Goal: Transaction & Acquisition: Book appointment/travel/reservation

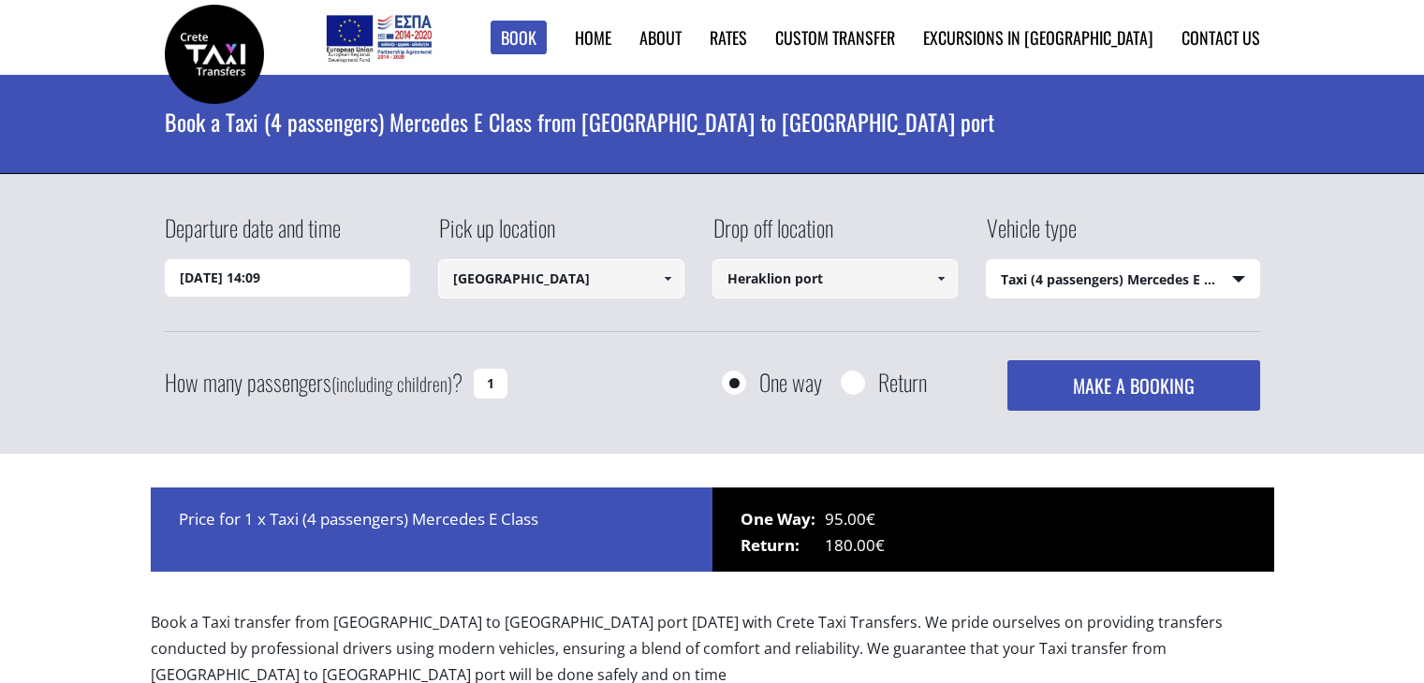
select select "540"
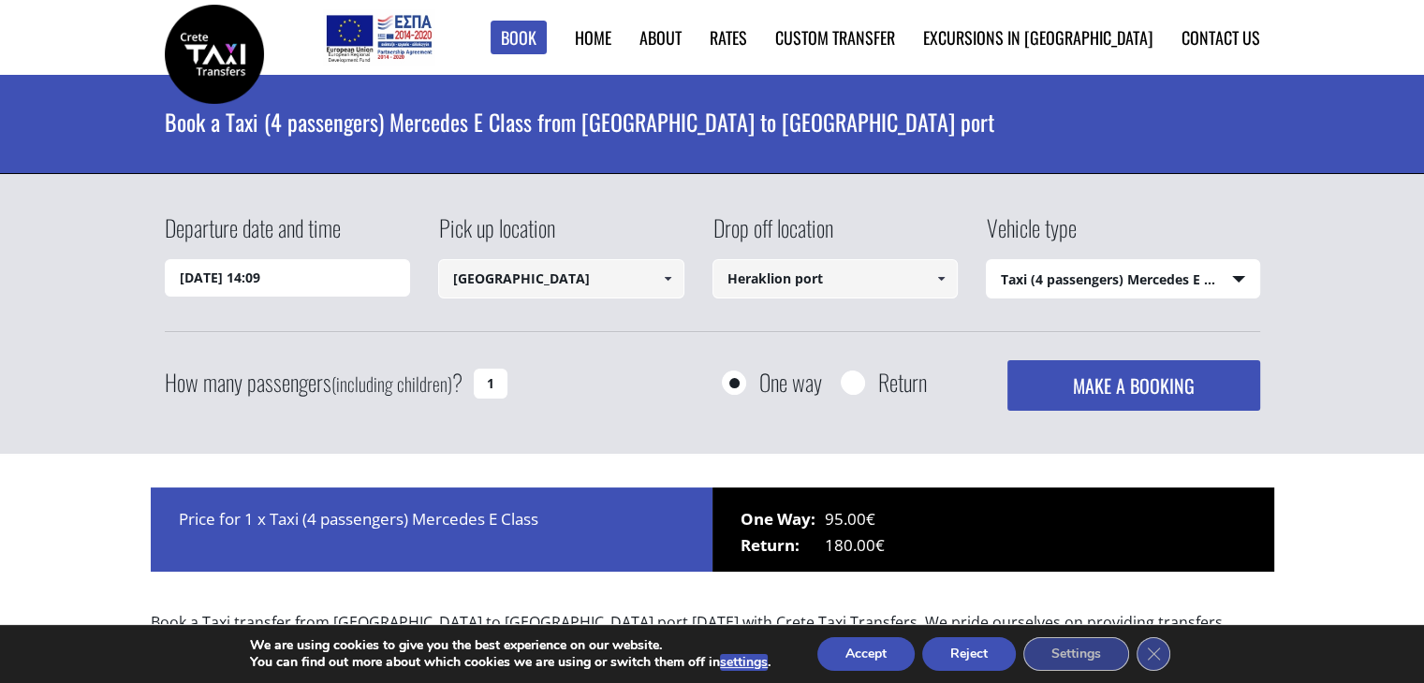
click at [346, 285] on input "19/09/2025 14:09" at bounding box center [288, 277] width 246 height 37
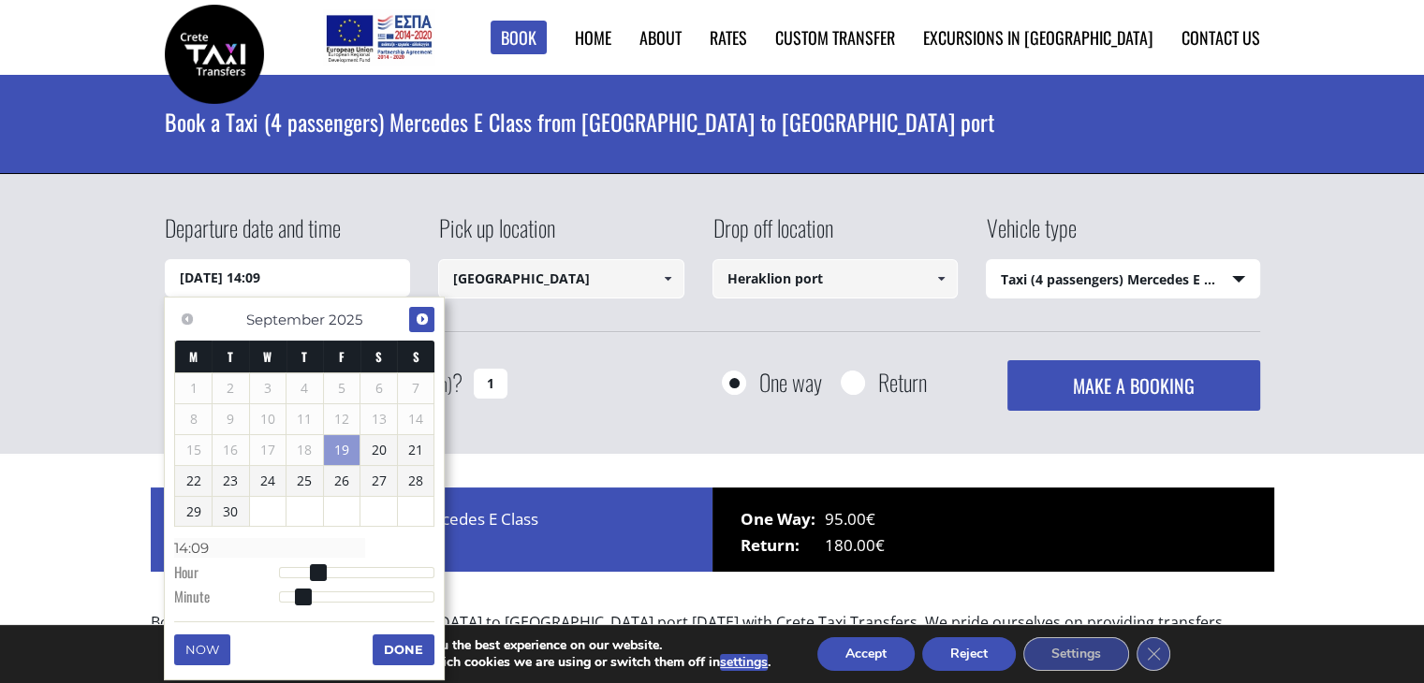
click at [428, 314] on span "Next" at bounding box center [422, 319] width 15 height 15
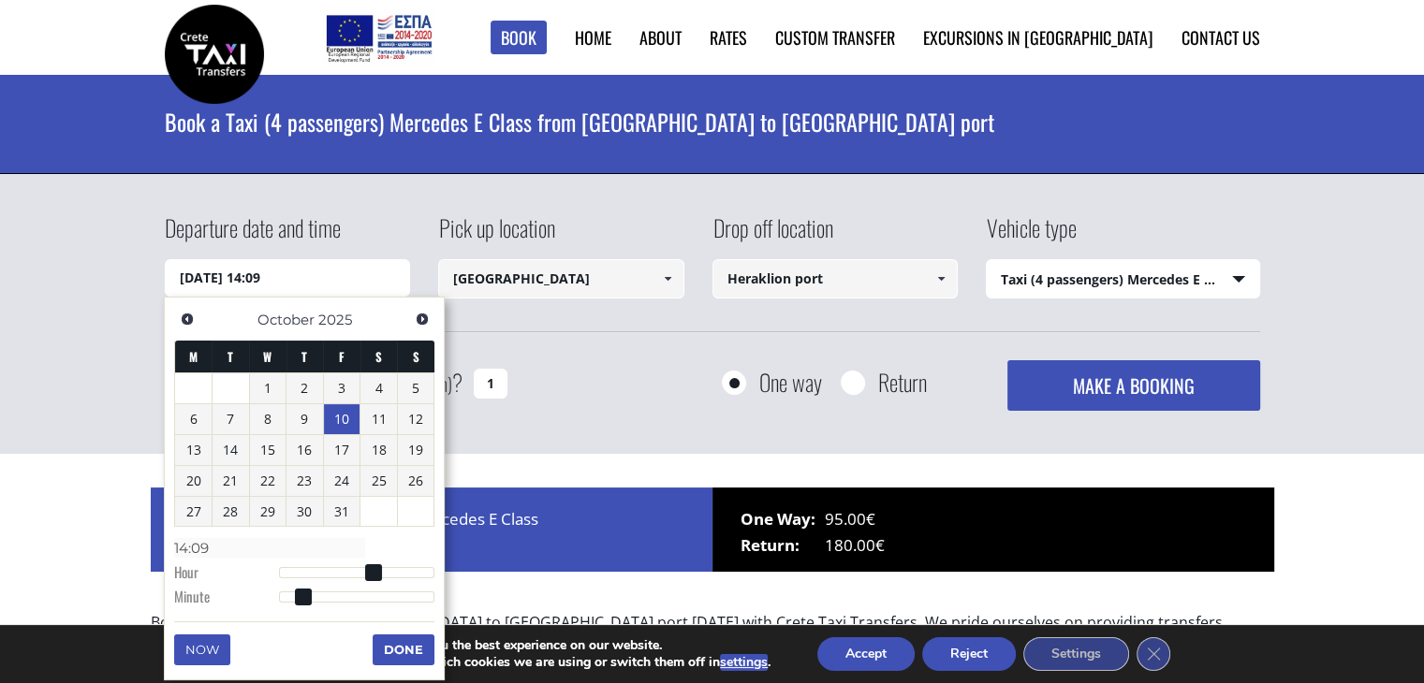
click at [344, 411] on link "10" at bounding box center [342, 419] width 37 height 30
type input "10/10/2025 00:00"
click at [624, 287] on input "[GEOGRAPHIC_DATA]" at bounding box center [561, 278] width 246 height 39
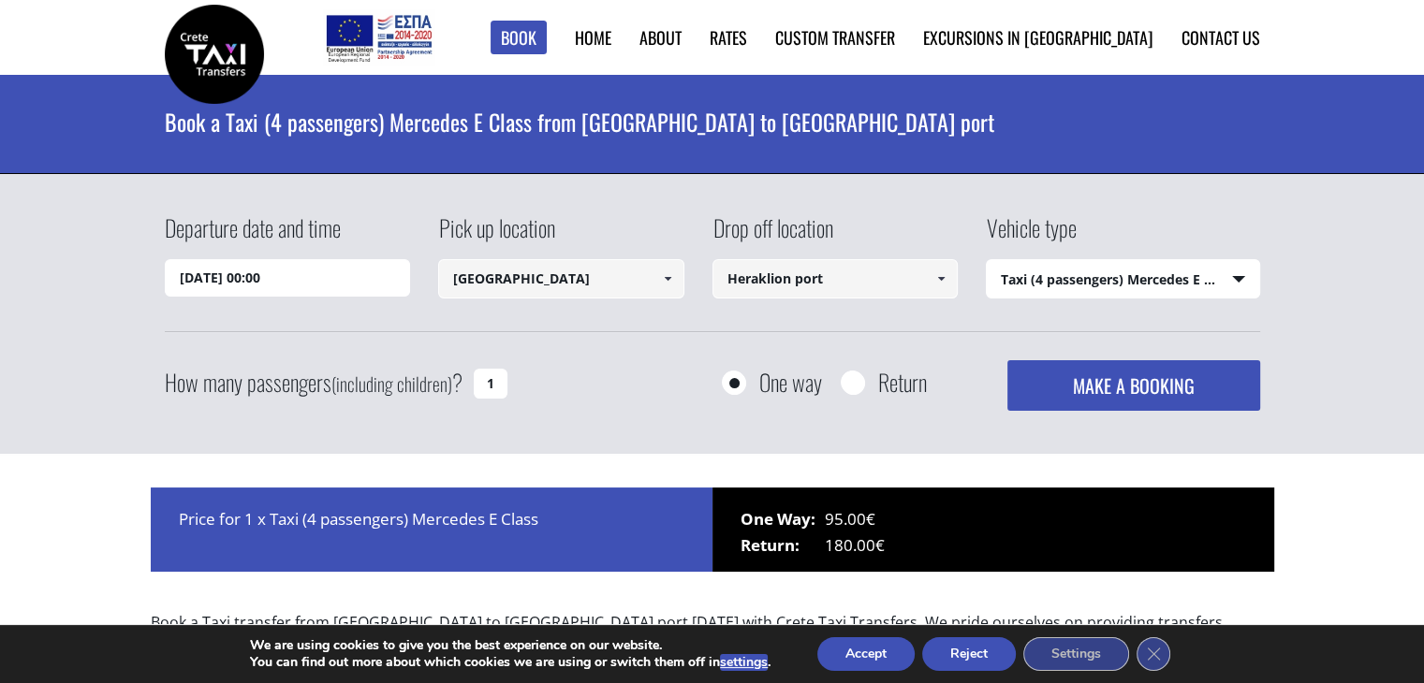
click at [652, 272] on link at bounding box center [667, 278] width 31 height 39
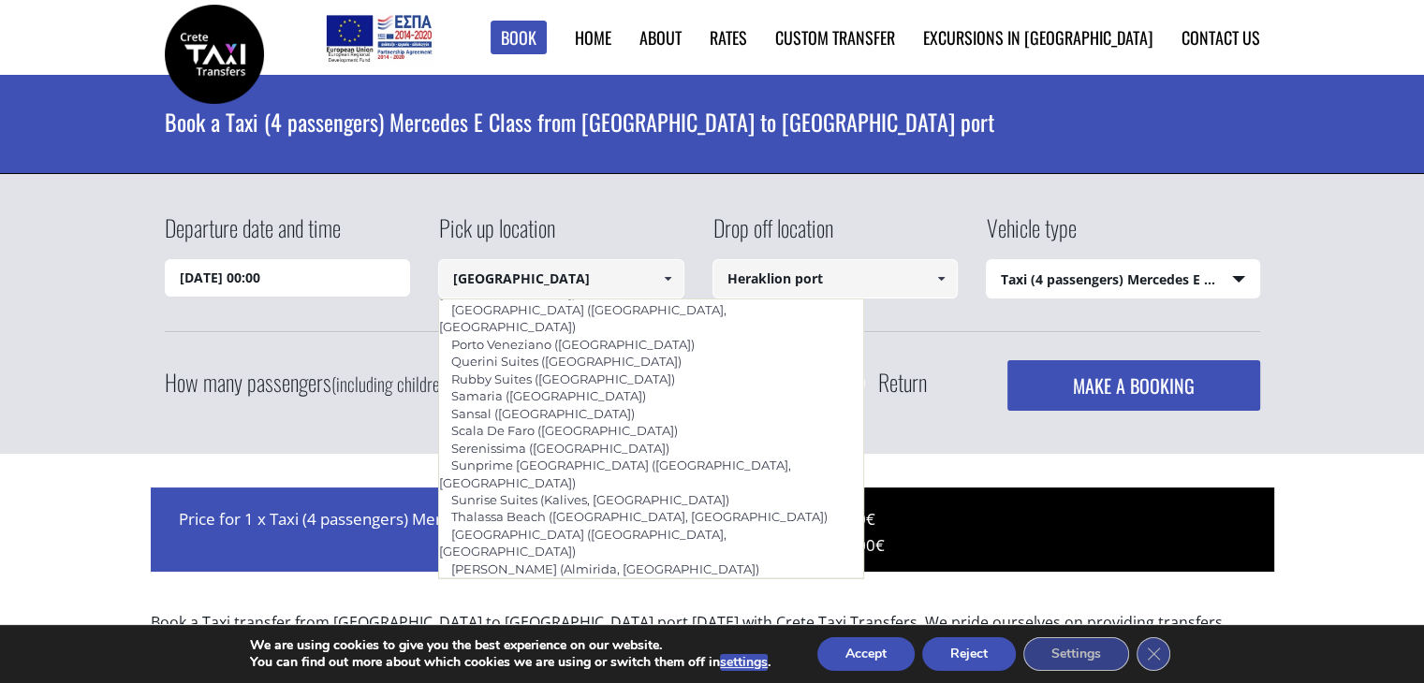
scroll to position [1296, 0]
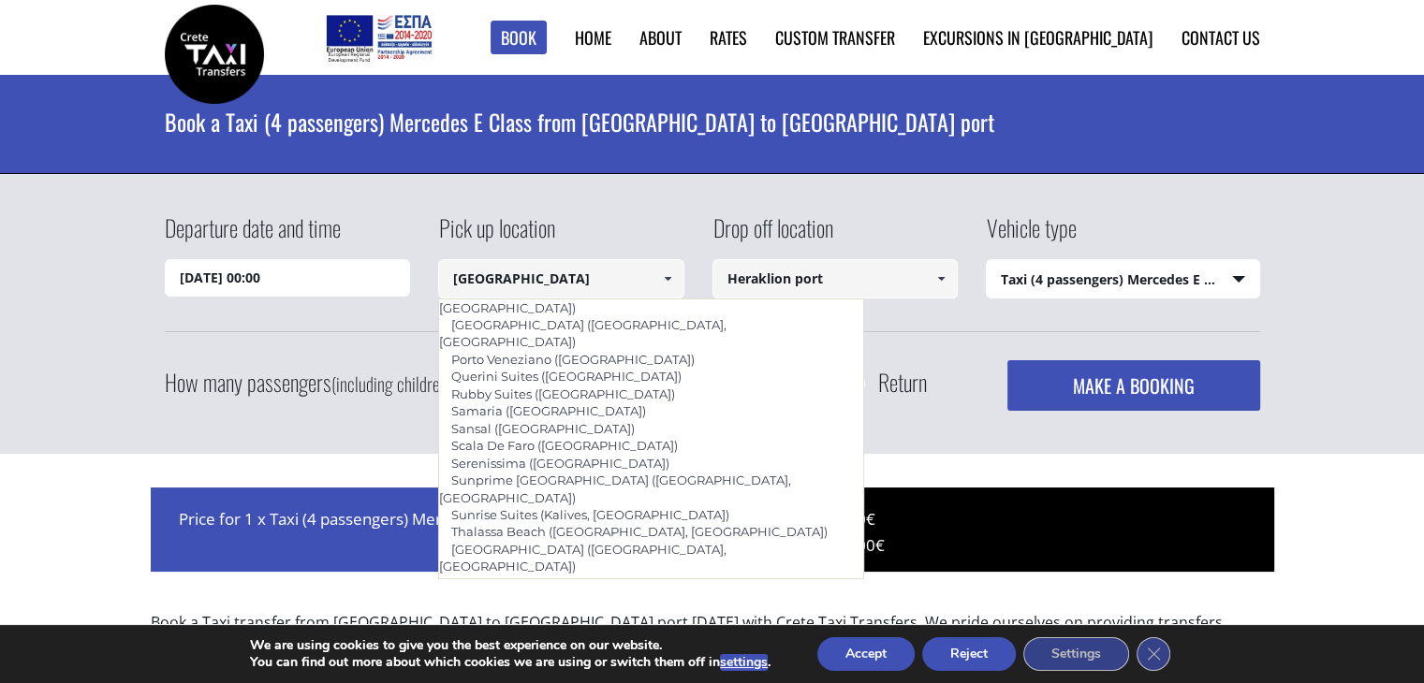
click at [676, 230] on div "Pick up location Rethymnon city Select pickup location Chania airport Chania po…" at bounding box center [575, 258] width 274 height 92
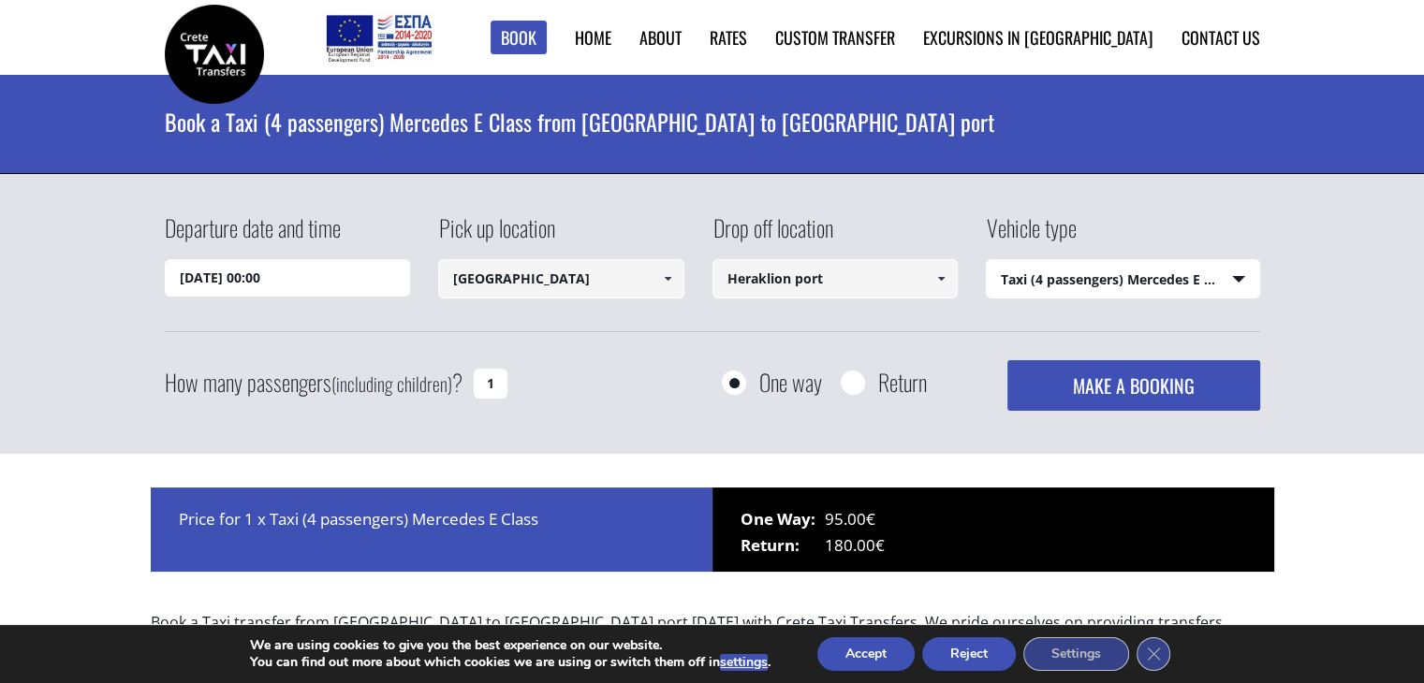
click at [929, 292] on link at bounding box center [941, 278] width 31 height 39
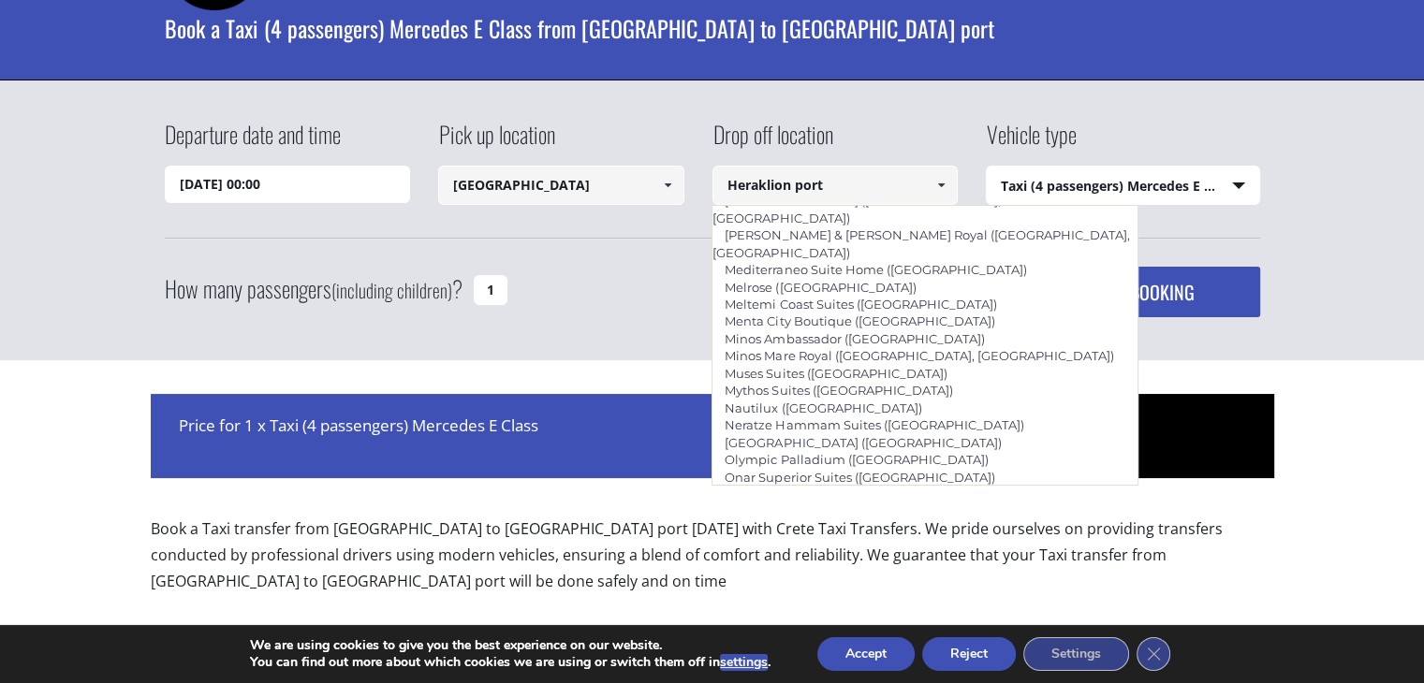
scroll to position [4146, 0]
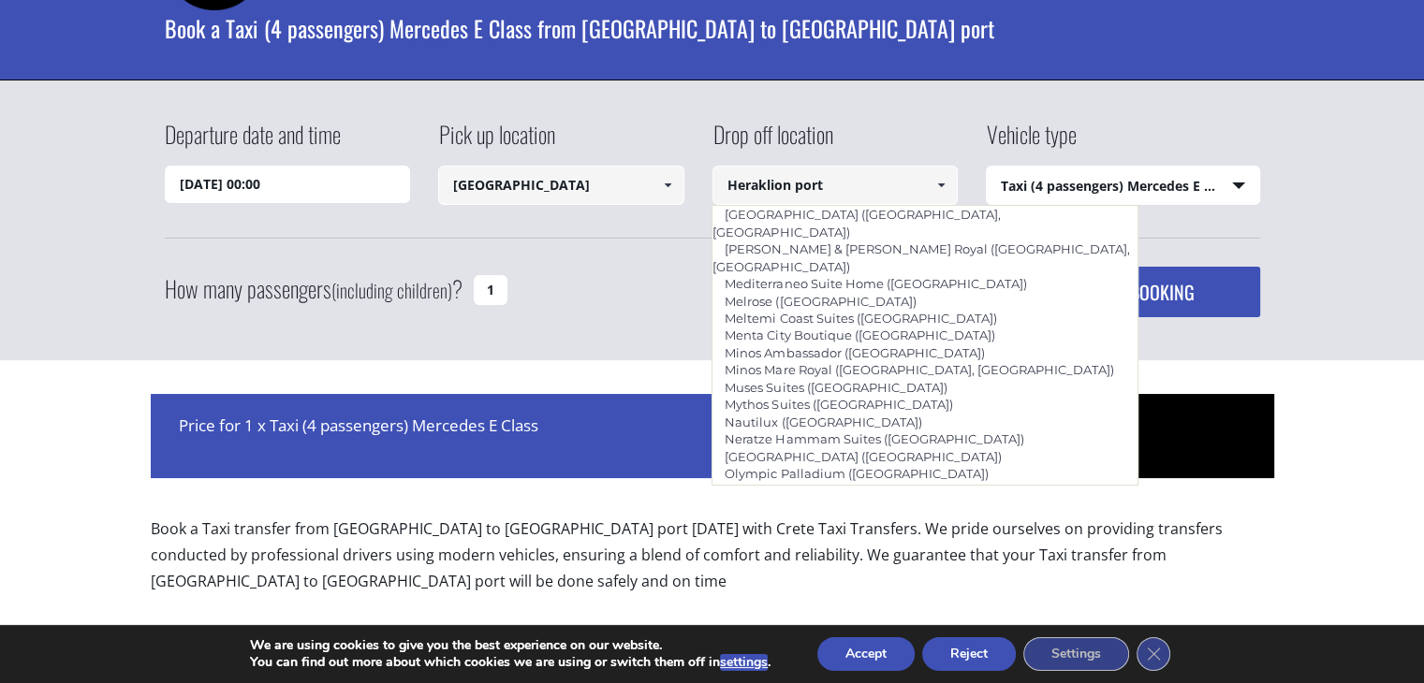
click at [874, 190] on input "Heraklion port" at bounding box center [835, 185] width 246 height 39
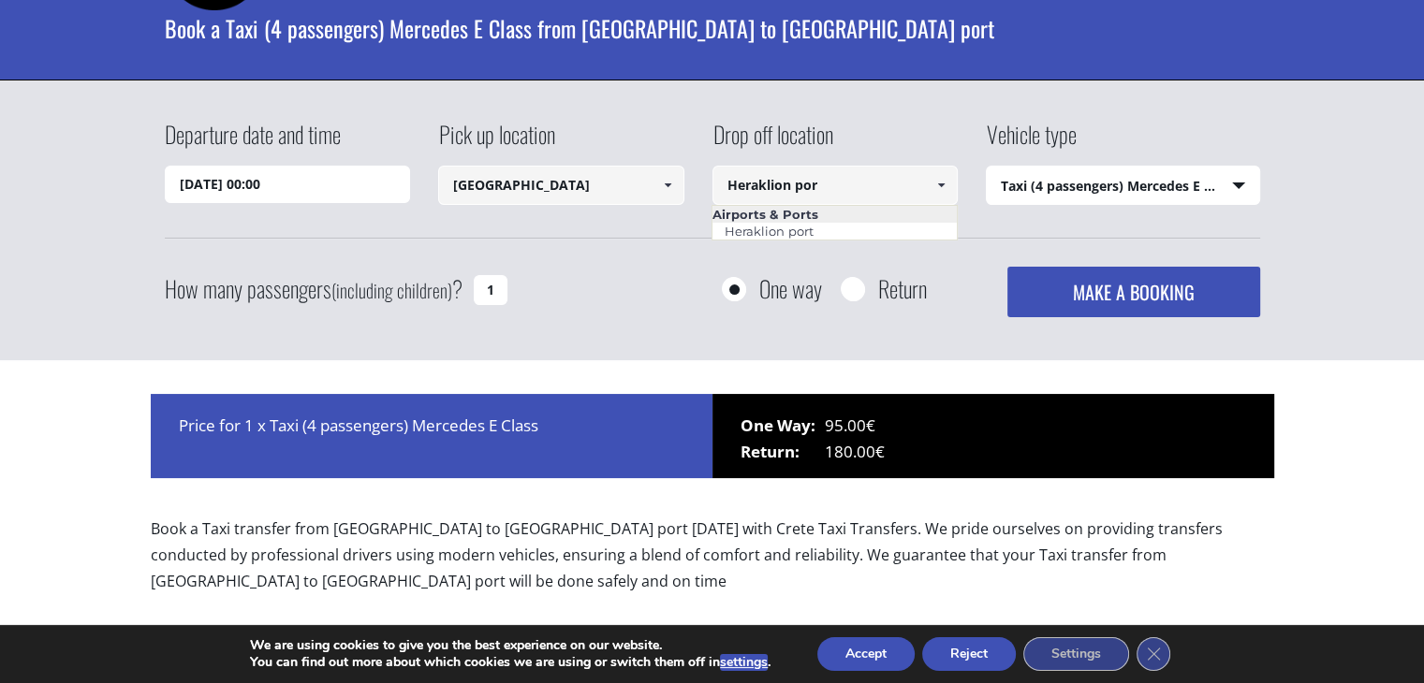
scroll to position [0, 0]
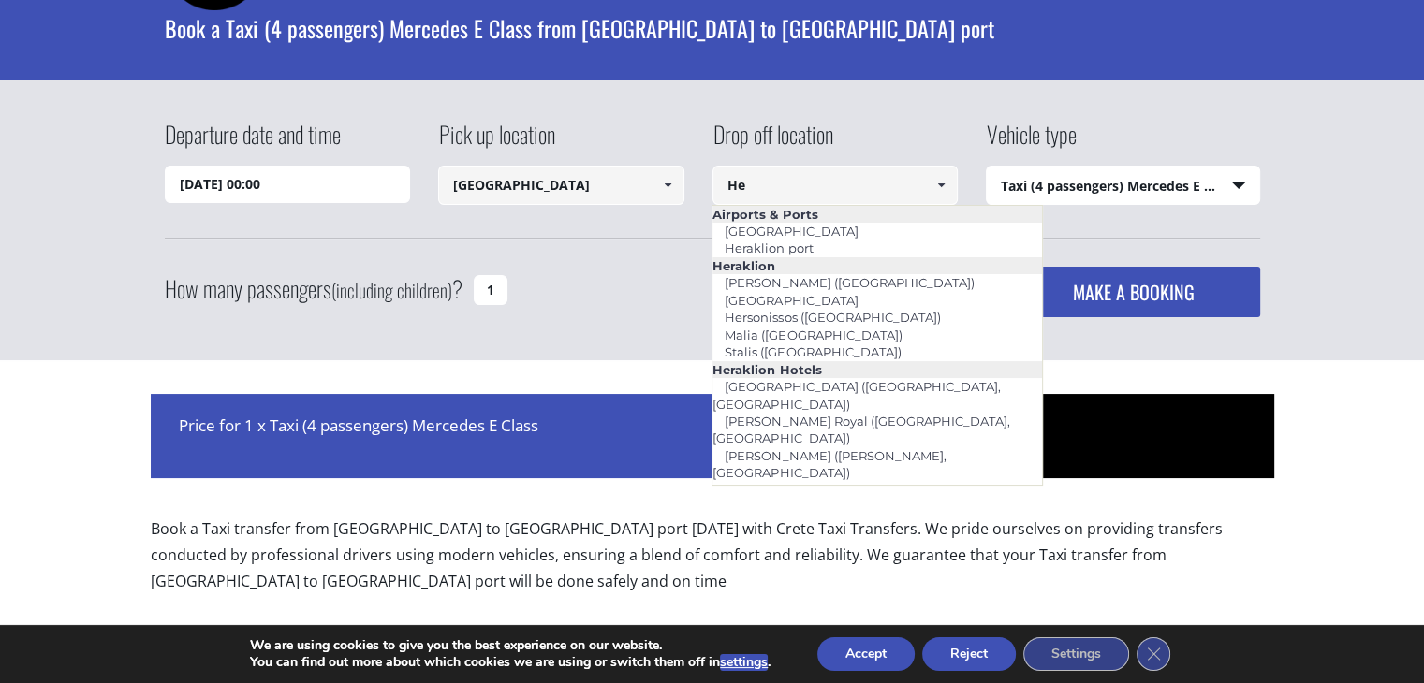
type input "H"
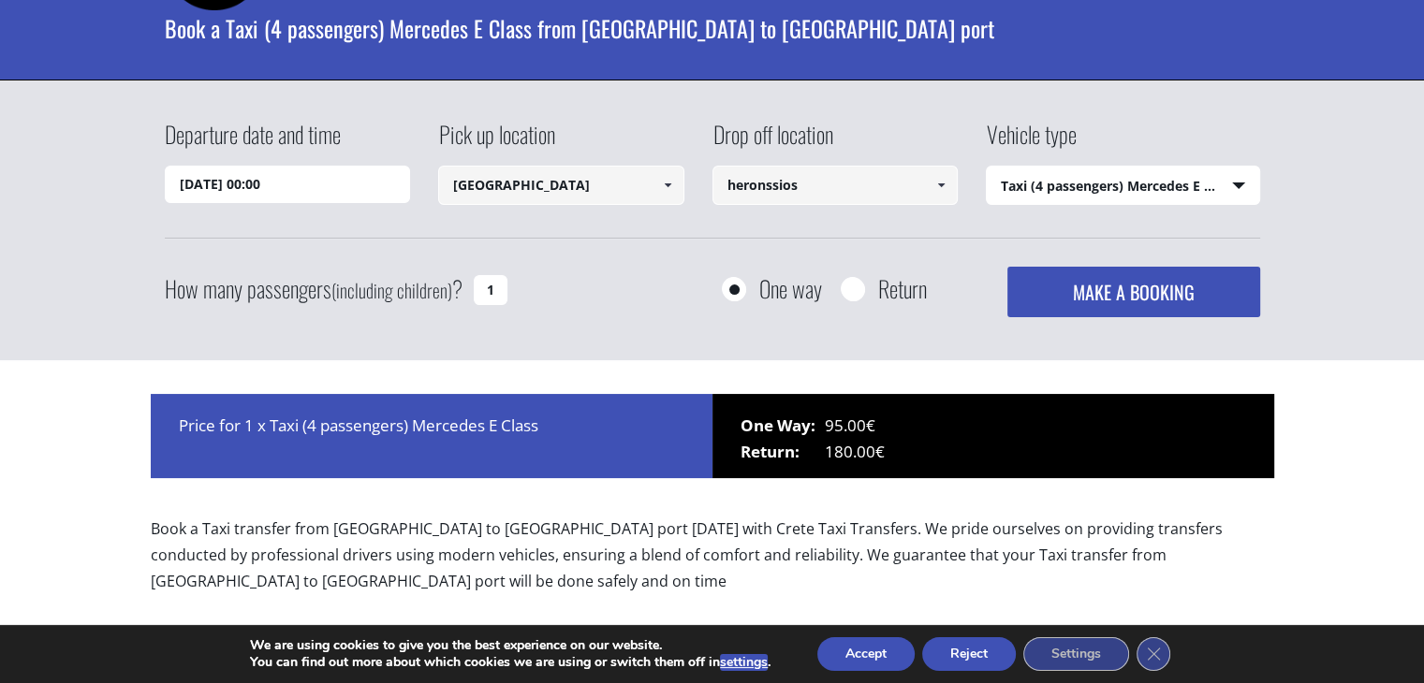
click at [858, 214] on div "Departure date and time 10/10/2025 00:00 Pick up location Rethymnon city Select…" at bounding box center [712, 178] width 1095 height 121
click at [839, 188] on input "heronssios" at bounding box center [835, 185] width 246 height 39
type input "h"
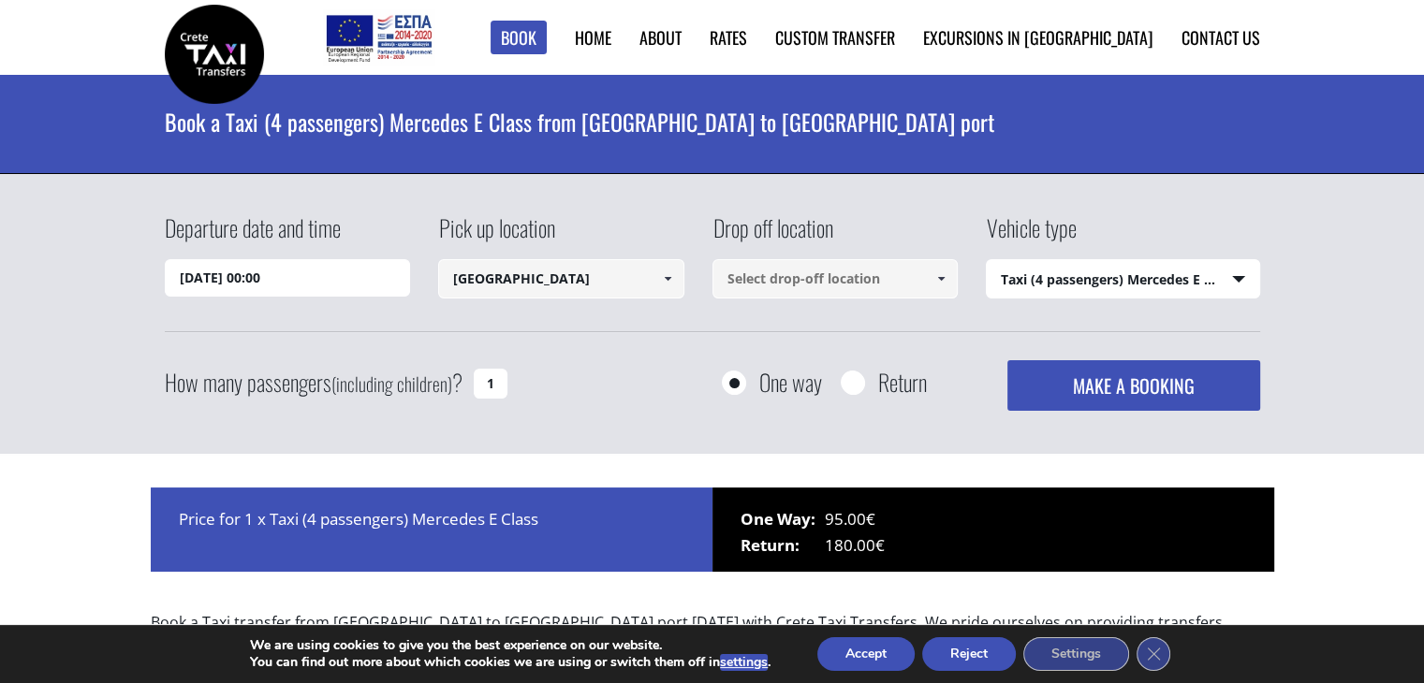
click at [875, 223] on div "Drop off location Heraklion port Select drop-off location Chania airport Chania…" at bounding box center [849, 258] width 274 height 92
click at [1047, 278] on select "Select vehicle type Taxi (4 passengers) Mercedes E Class Mini Van (7 passengers…" at bounding box center [1123, 279] width 272 height 39
click at [987, 260] on select "Select vehicle type Taxi (4 passengers) Mercedes E Class Mini Van (7 passengers…" at bounding box center [1123, 279] width 272 height 39
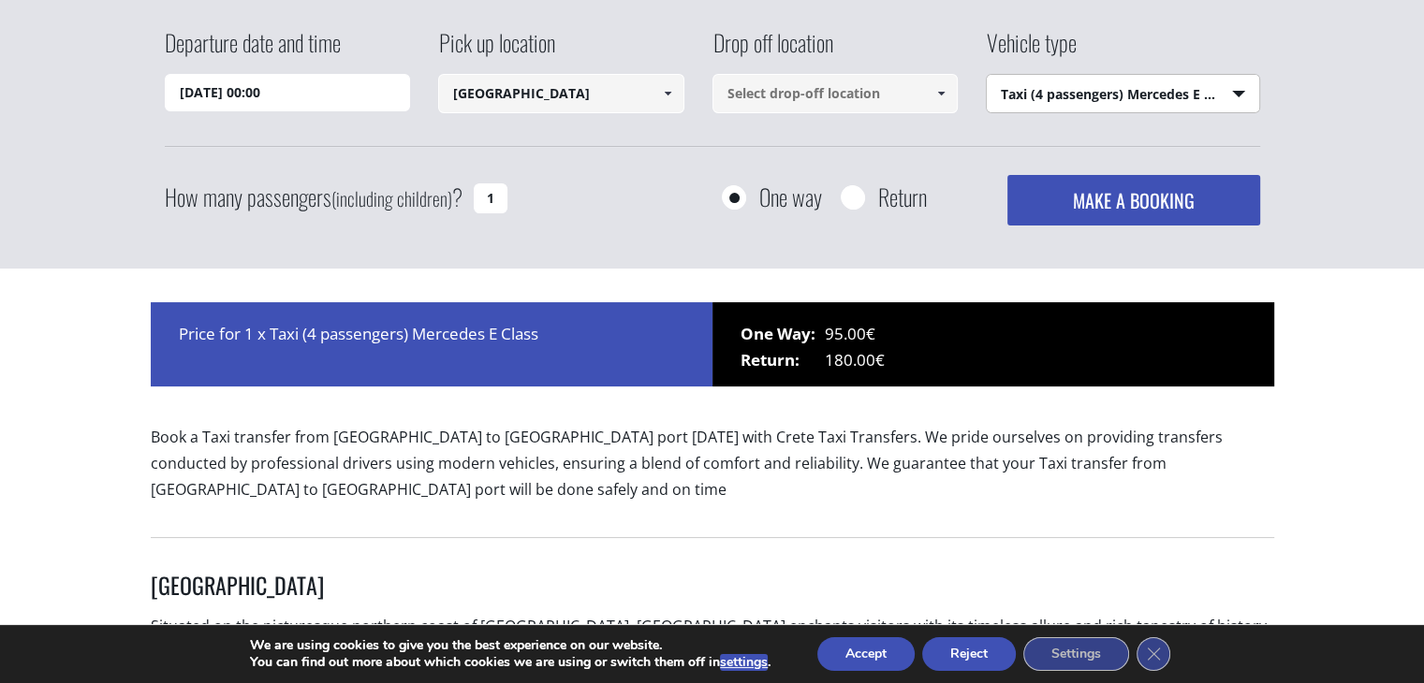
scroll to position [187, 0]
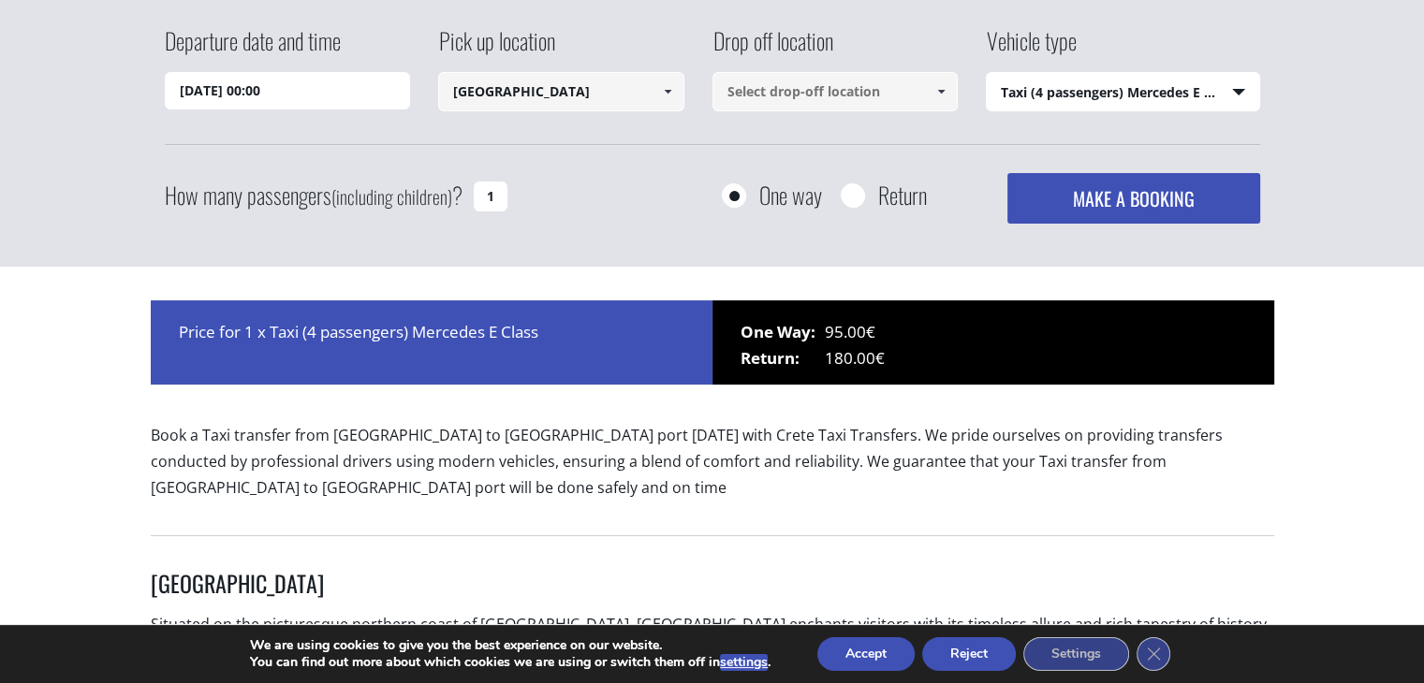
click at [799, 100] on input at bounding box center [835, 91] width 246 height 39
click at [839, 98] on input at bounding box center [835, 91] width 246 height 39
click at [933, 94] on span at bounding box center [940, 91] width 15 height 15
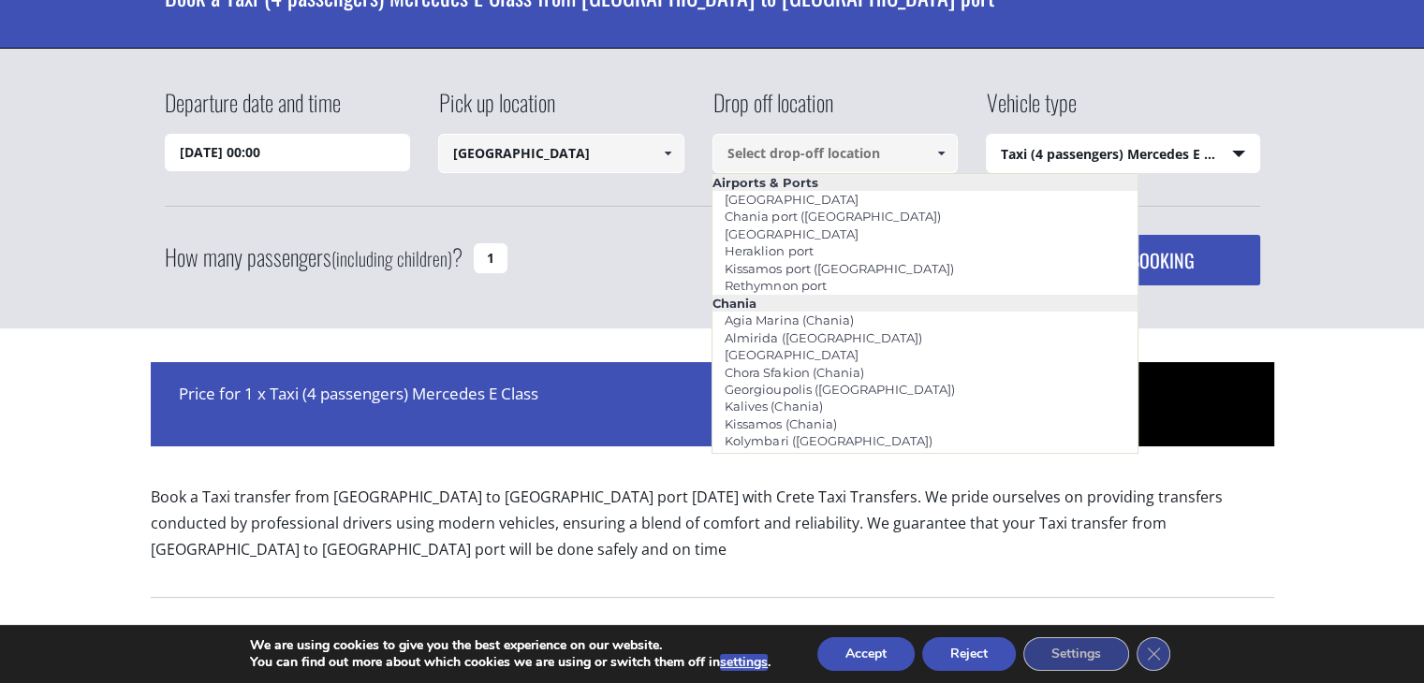
scroll to position [94, 0]
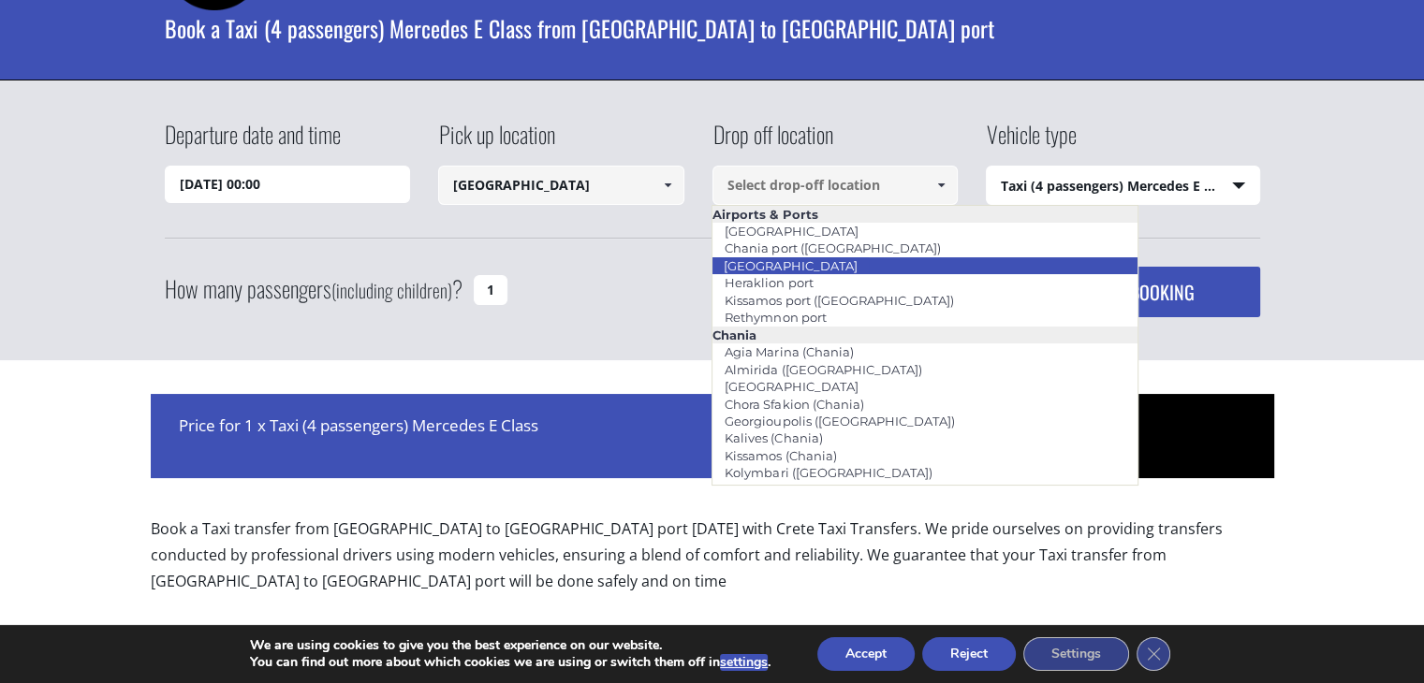
click at [858, 264] on li "[GEOGRAPHIC_DATA]" at bounding box center [924, 265] width 424 height 17
type input "[GEOGRAPHIC_DATA]"
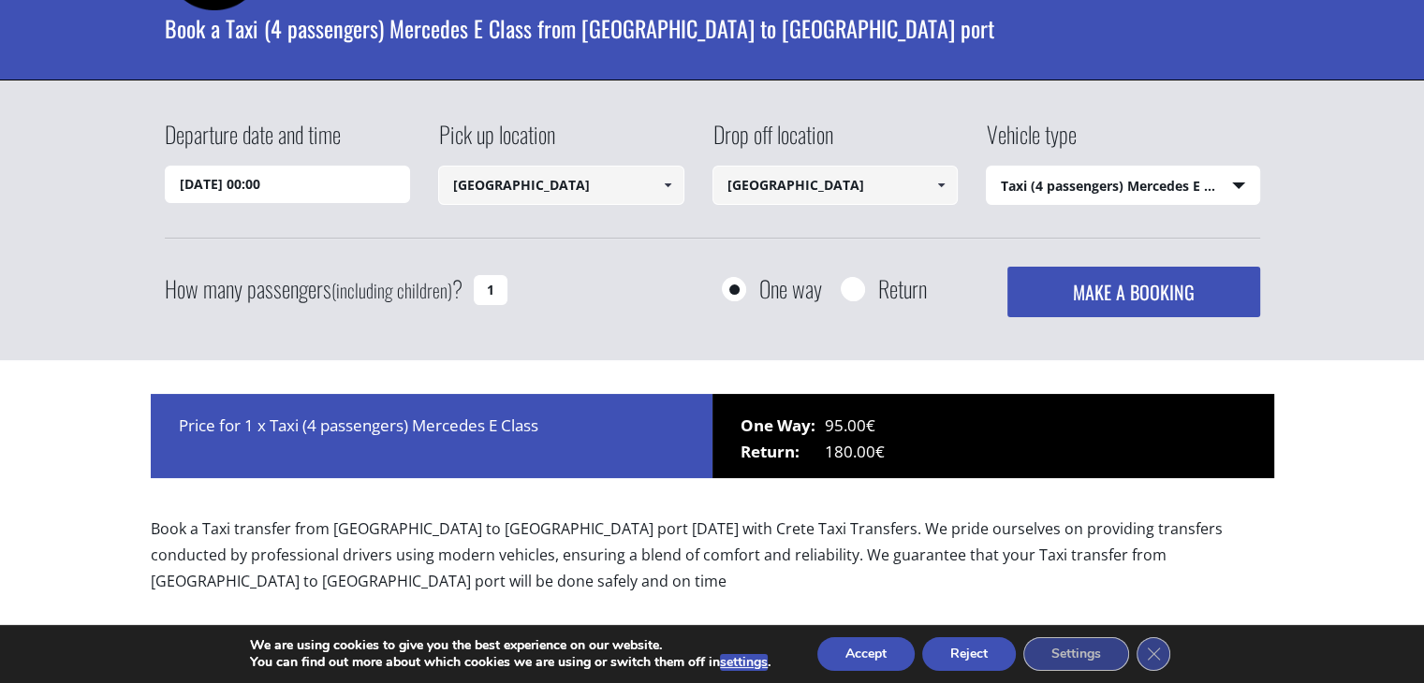
click at [1032, 283] on button "MAKE A BOOKING" at bounding box center [1133, 292] width 252 height 51
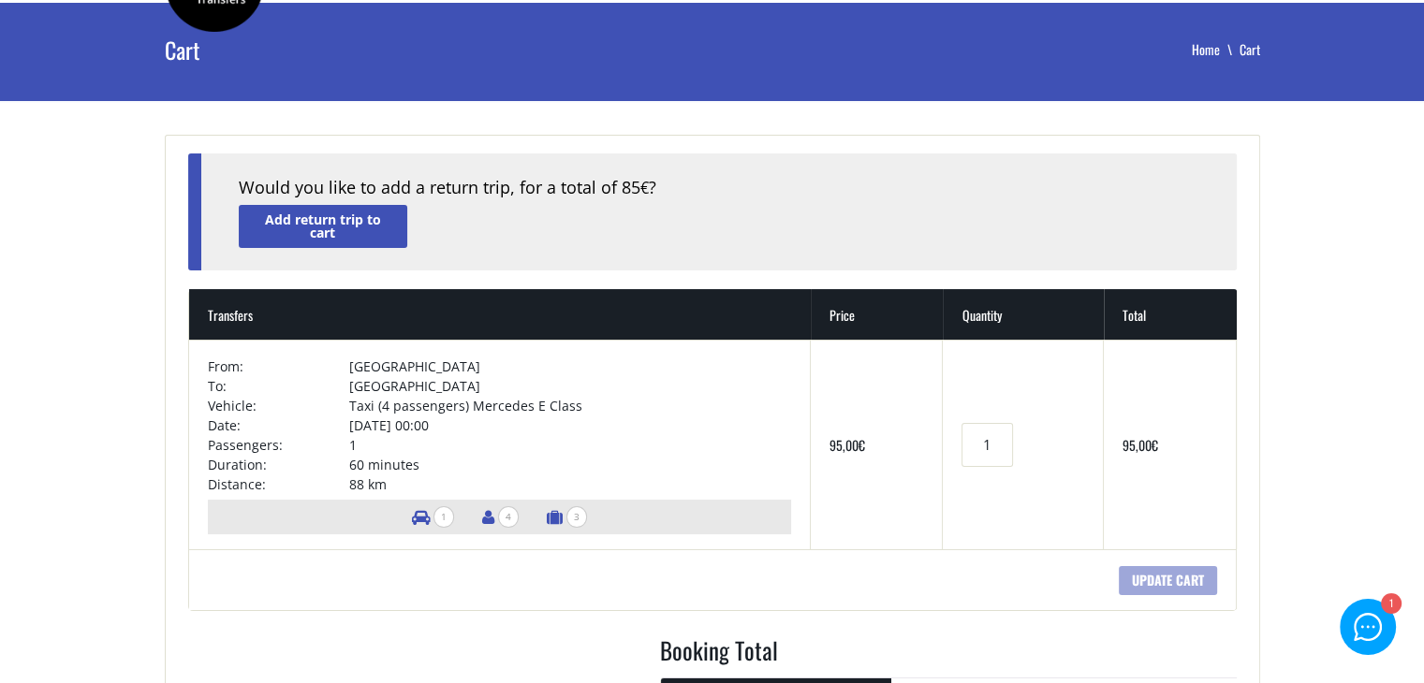
scroll to position [187, 0]
